Goal: Book appointment/travel/reservation

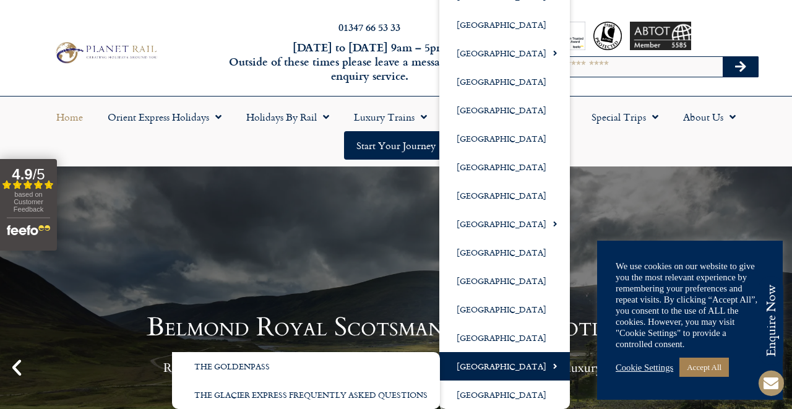
click at [499, 367] on link "[GEOGRAPHIC_DATA]" at bounding box center [504, 366] width 131 height 28
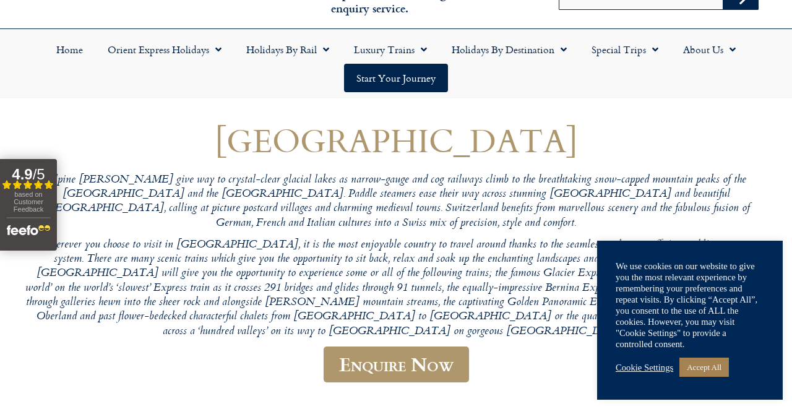
scroll to position [71, 0]
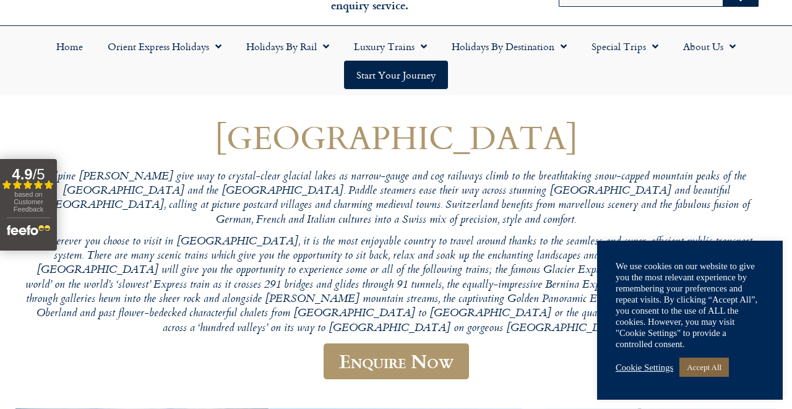
click at [719, 369] on link "Accept All" at bounding box center [705, 367] width 50 height 19
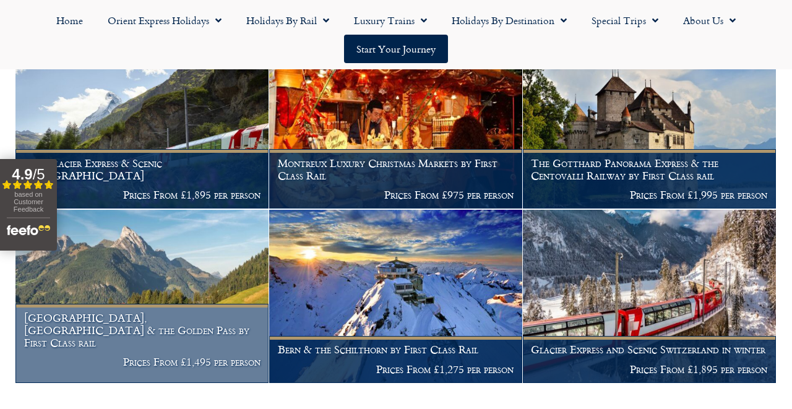
scroll to position [615, 0]
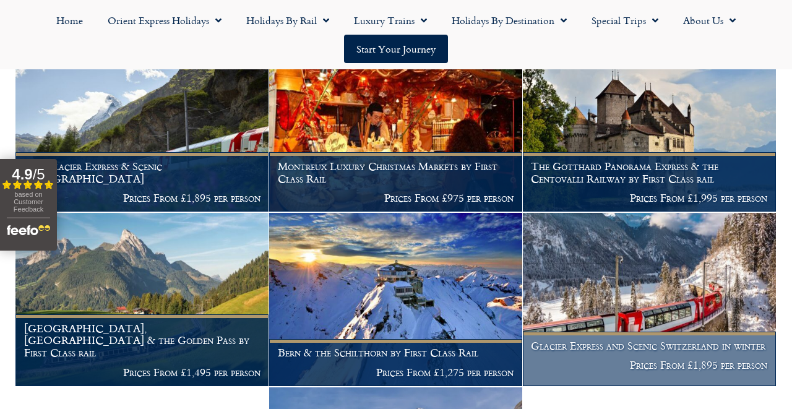
click at [617, 340] on h1 "Glacier Express and Scenic Switzerland in winter" at bounding box center [649, 346] width 236 height 12
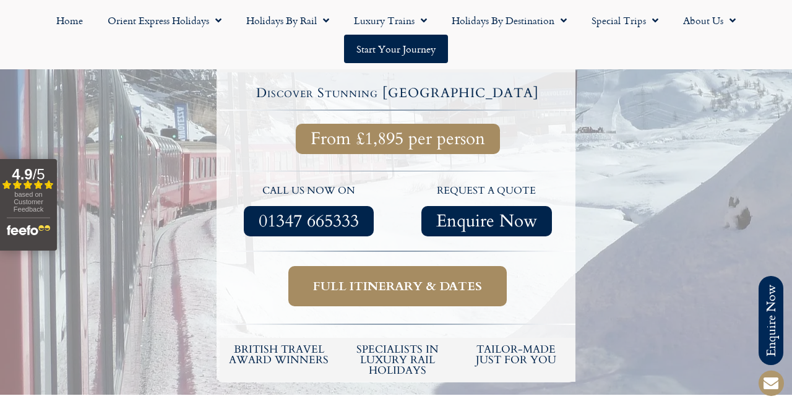
scroll to position [475, 0]
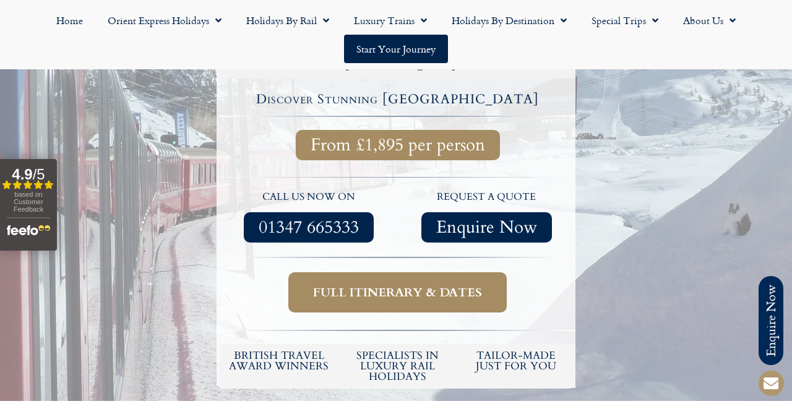
click at [427, 285] on span "Full itinerary & dates" at bounding box center [397, 292] width 169 height 15
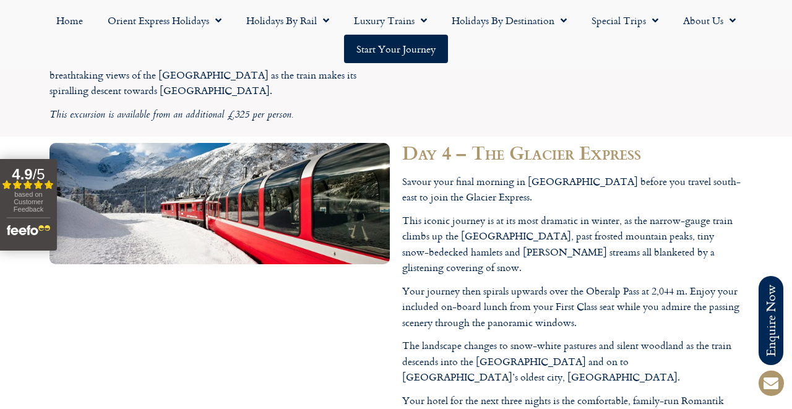
scroll to position [3171, 0]
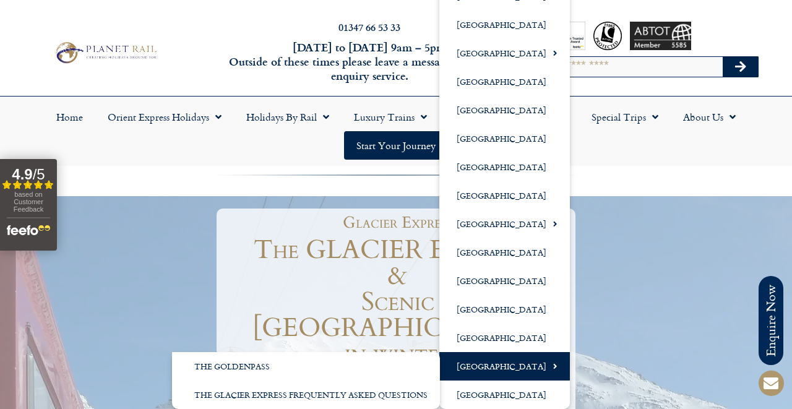
click at [487, 359] on link "[GEOGRAPHIC_DATA]" at bounding box center [504, 366] width 131 height 28
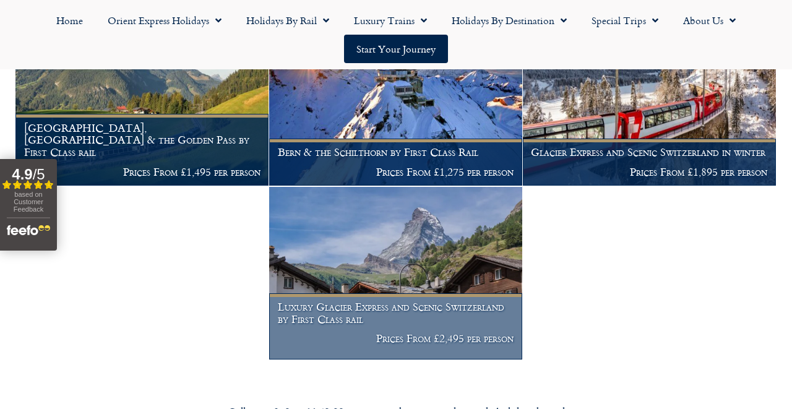
scroll to position [801, 0]
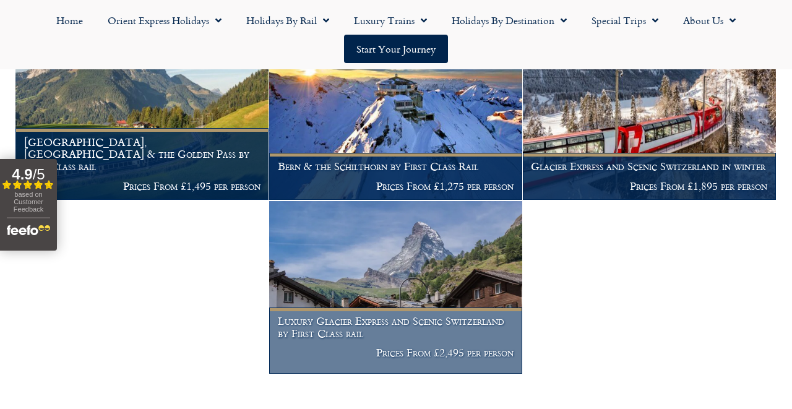
click at [457, 315] on h1 "Luxury Glacier Express and Scenic Switzerland by First Class rail" at bounding box center [396, 327] width 236 height 24
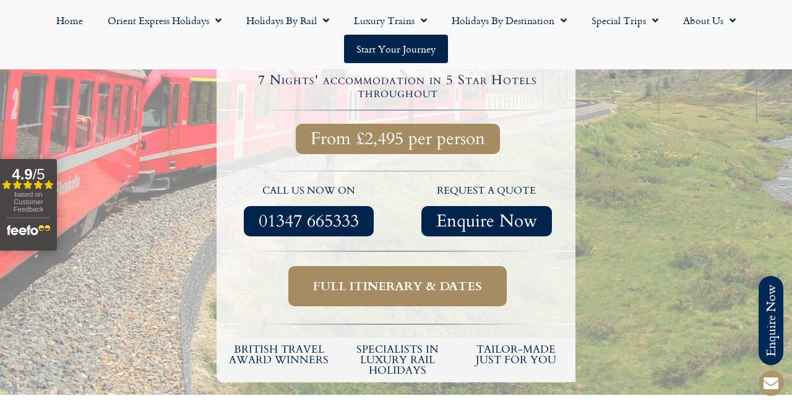
scroll to position [520, 0]
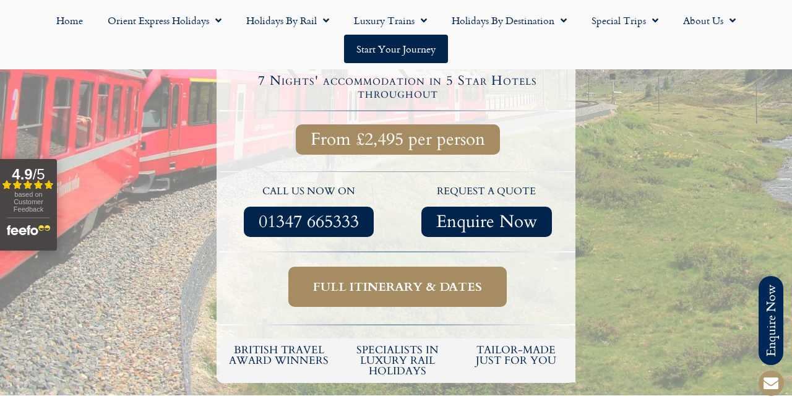
click at [435, 279] on span "Full itinerary & dates" at bounding box center [397, 286] width 169 height 15
click at [418, 279] on span "Full itinerary & dates" at bounding box center [397, 286] width 169 height 15
